Goal: Information Seeking & Learning: Understand process/instructions

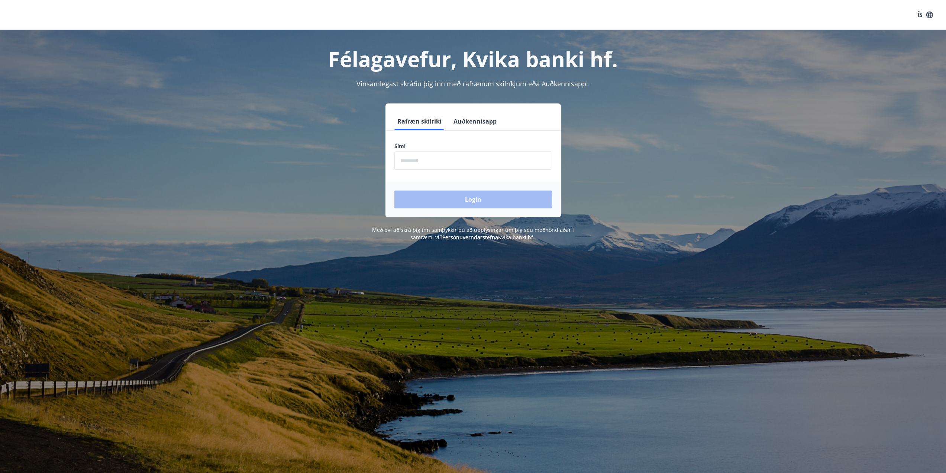
click at [436, 158] on input "phone" at bounding box center [473, 160] width 158 height 18
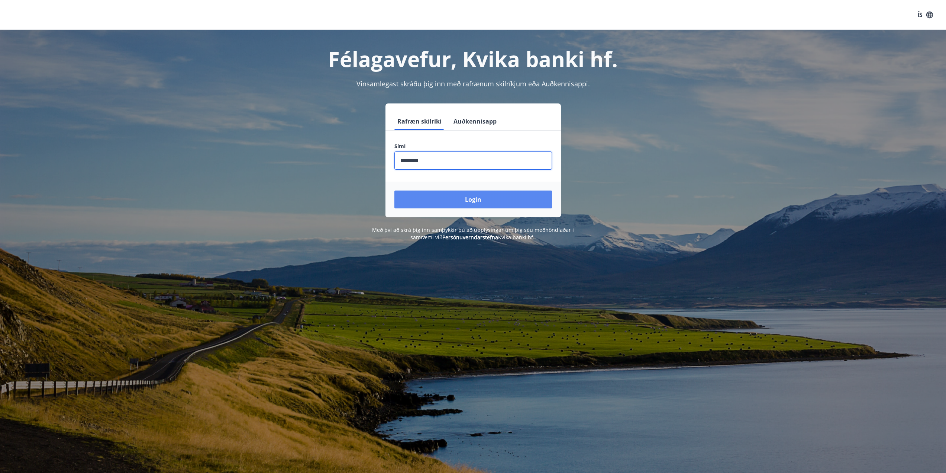
type input "********"
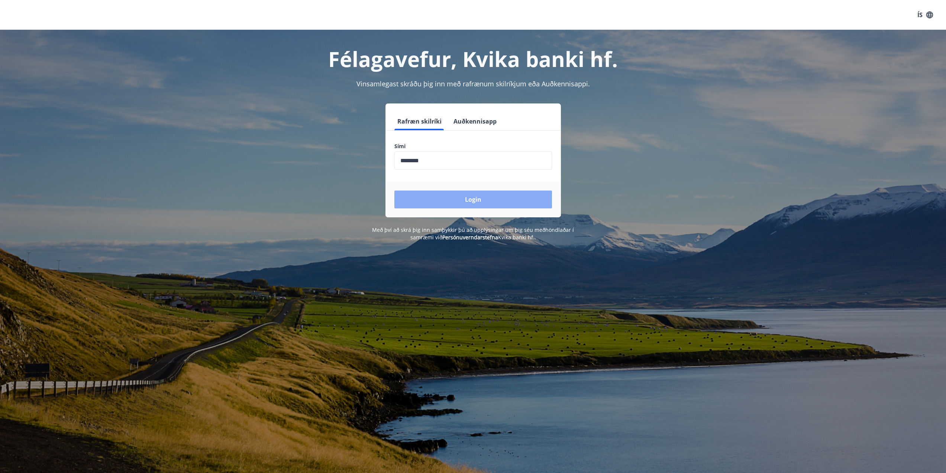
click at [456, 203] on button "Login" at bounding box center [473, 199] width 158 height 18
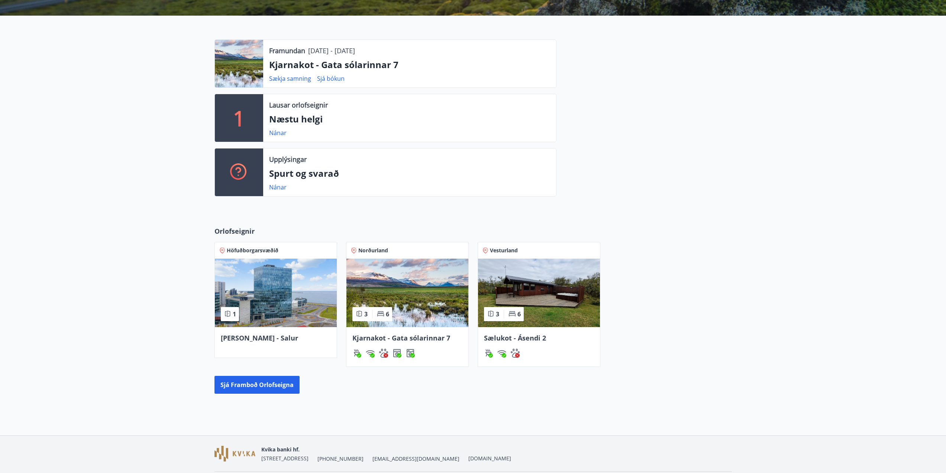
scroll to position [141, 0]
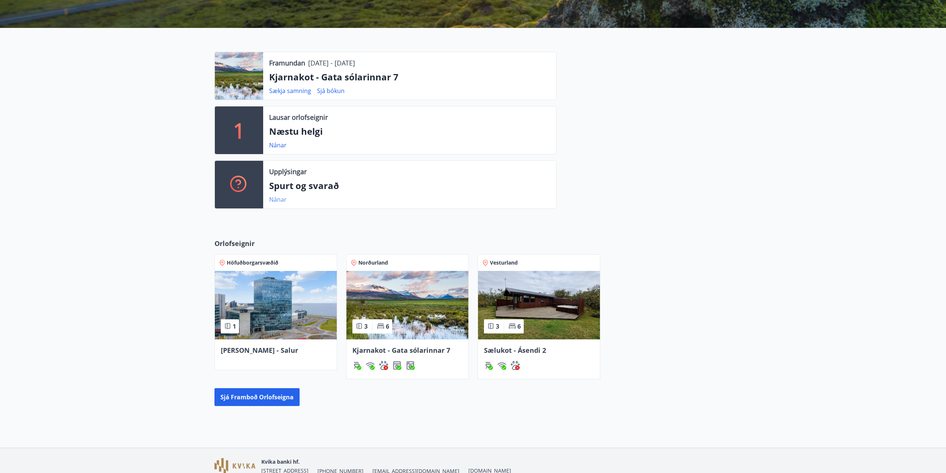
click at [281, 201] on link "Nánar" at bounding box center [277, 199] width 17 height 8
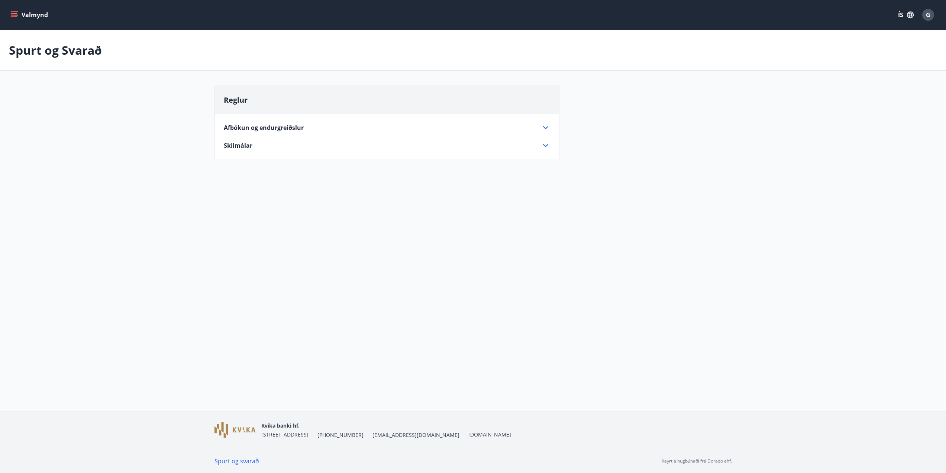
click at [296, 128] on span "Afbókun og endurgreiðslur" at bounding box center [264, 127] width 80 height 8
click at [244, 166] on span "Skilmálar" at bounding box center [238, 165] width 29 height 8
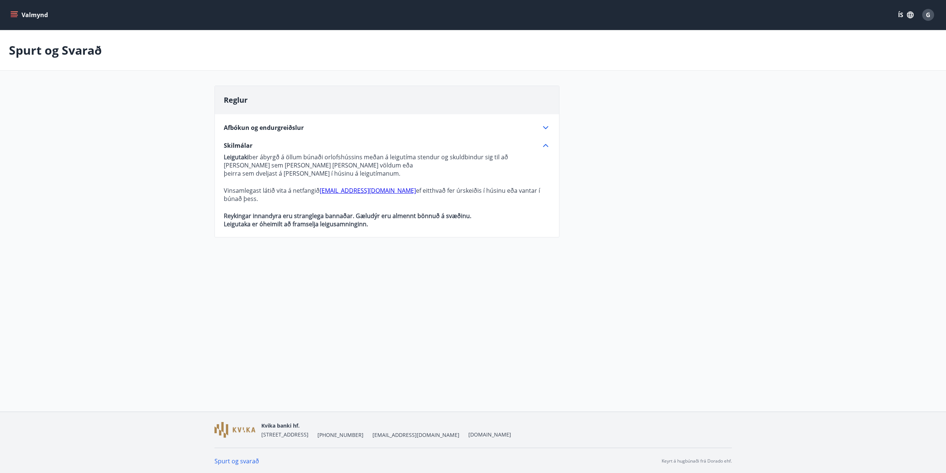
click at [251, 127] on span "Afbókun og endurgreiðslur" at bounding box center [264, 127] width 80 height 8
